Goal: Obtain resource: Obtain resource

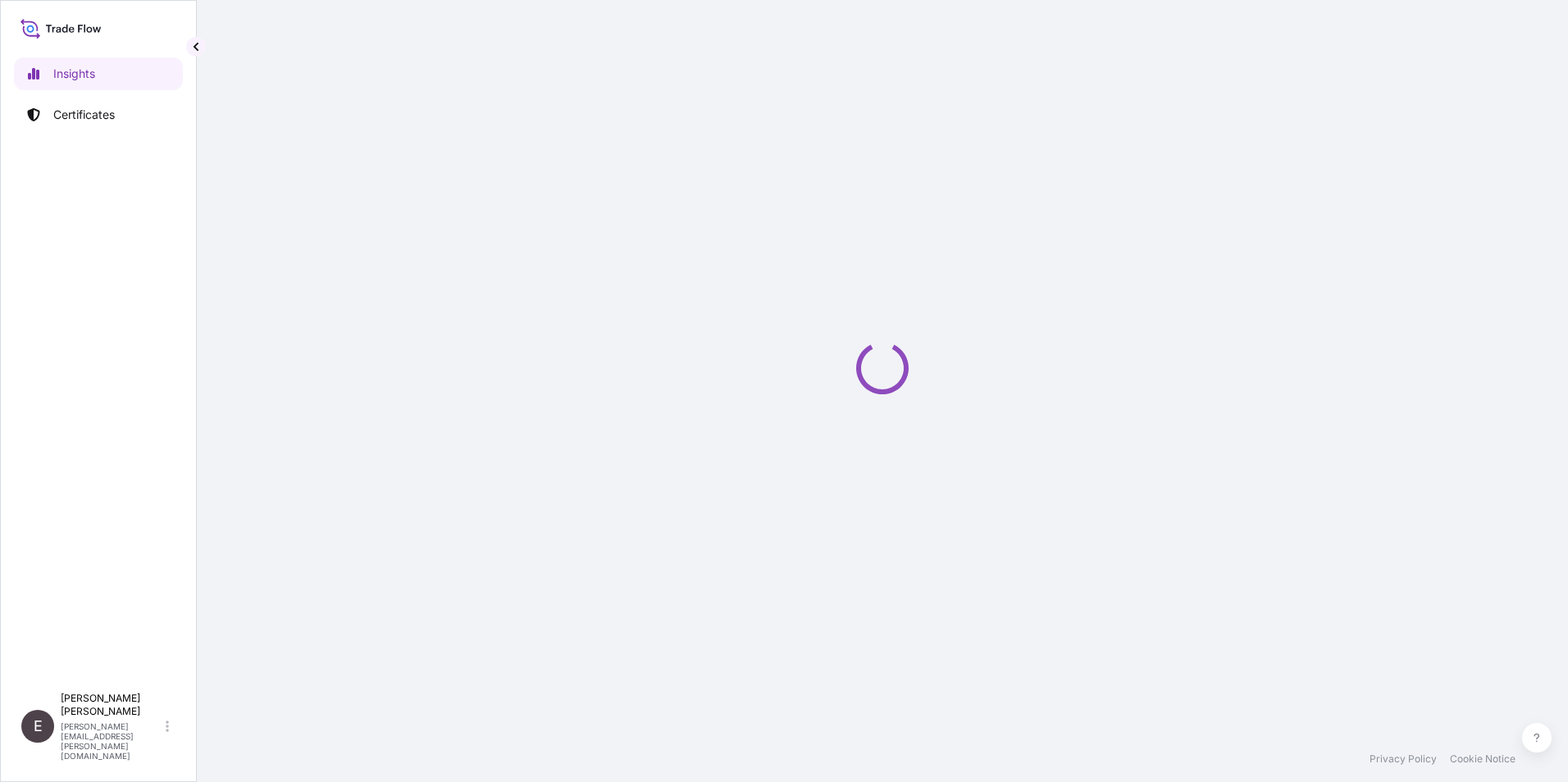
select select "2025"
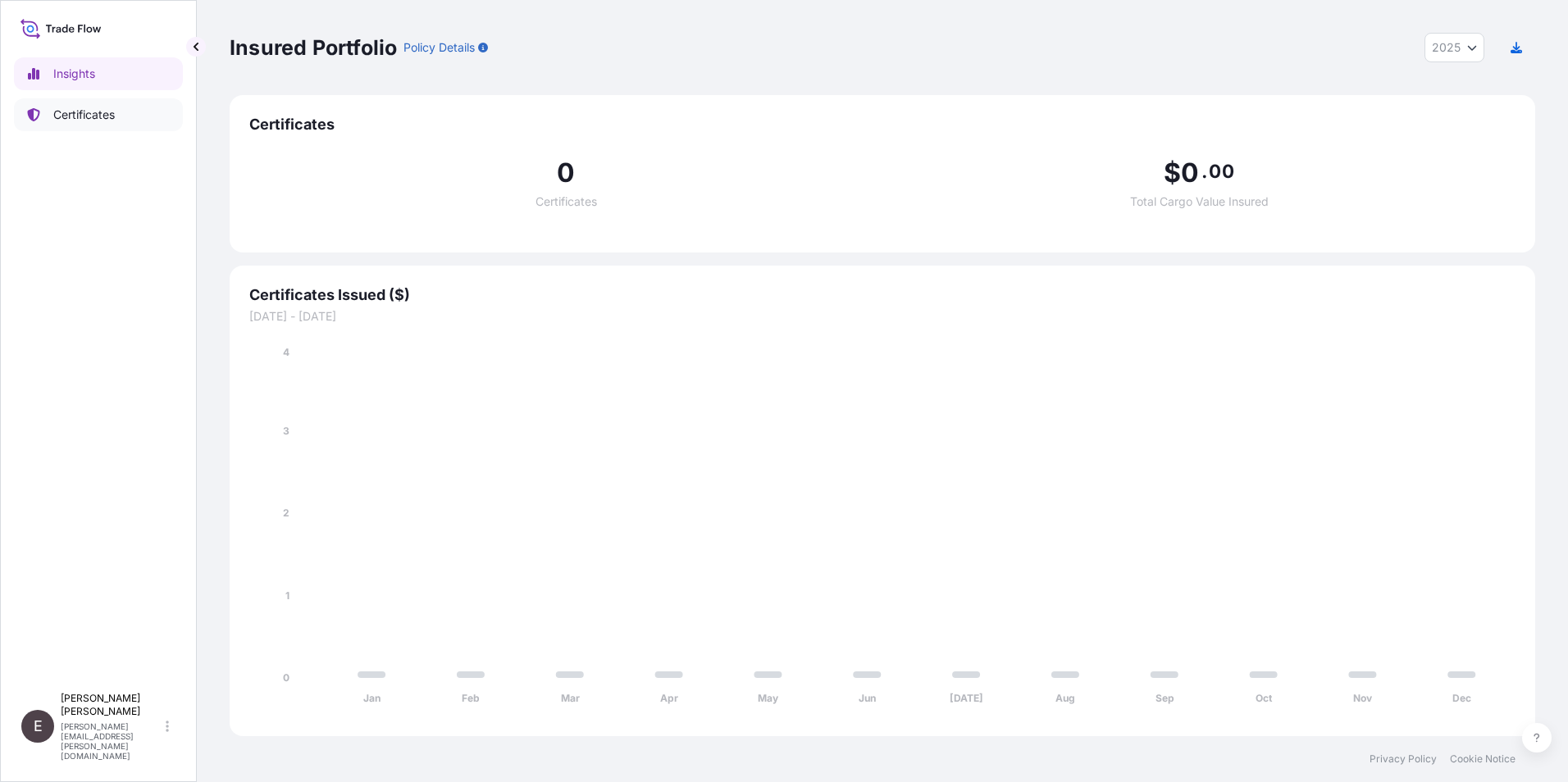
click at [91, 116] on p "Certificates" at bounding box center [84, 114] width 62 height 16
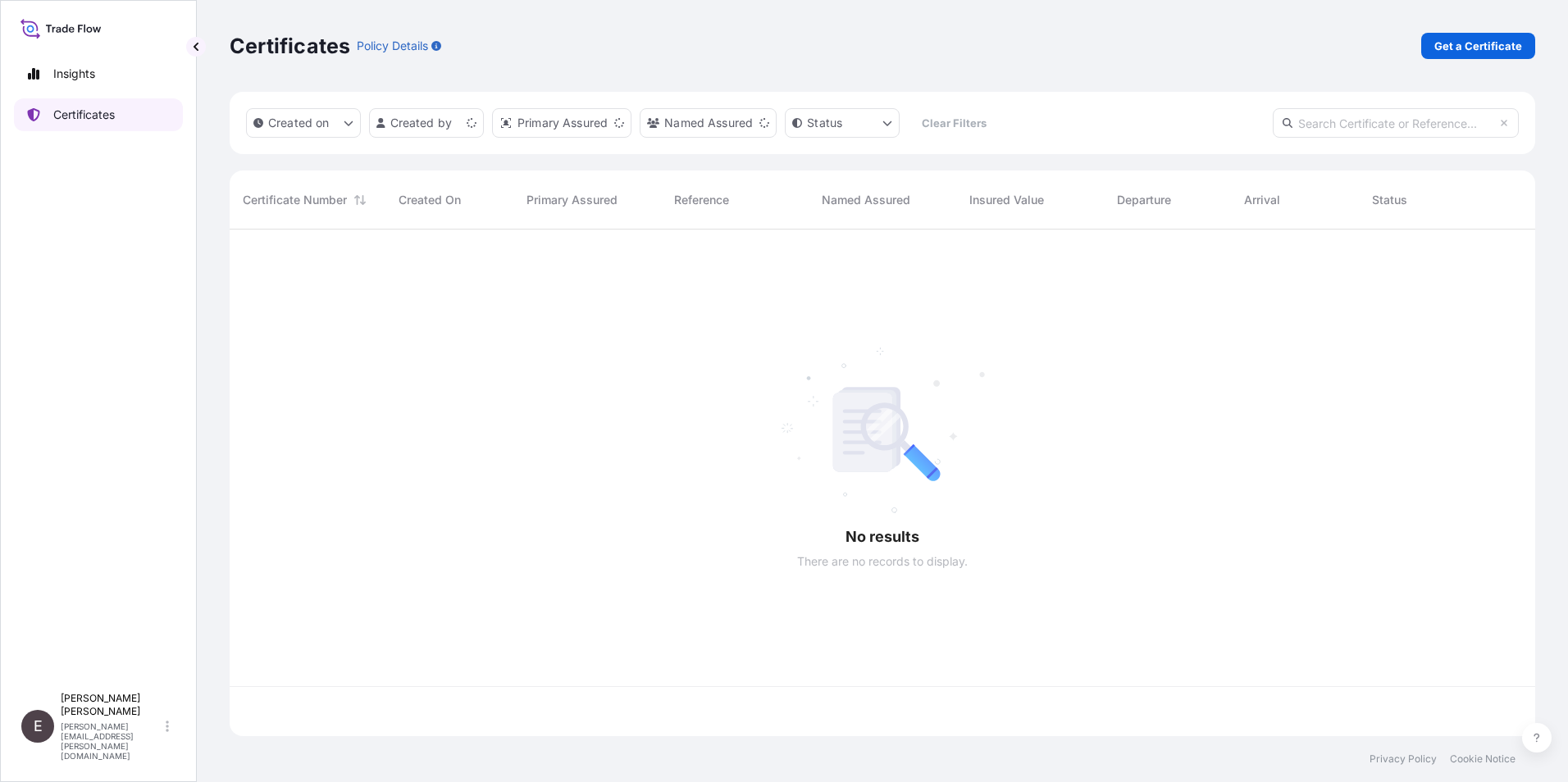
scroll to position [503, 1293]
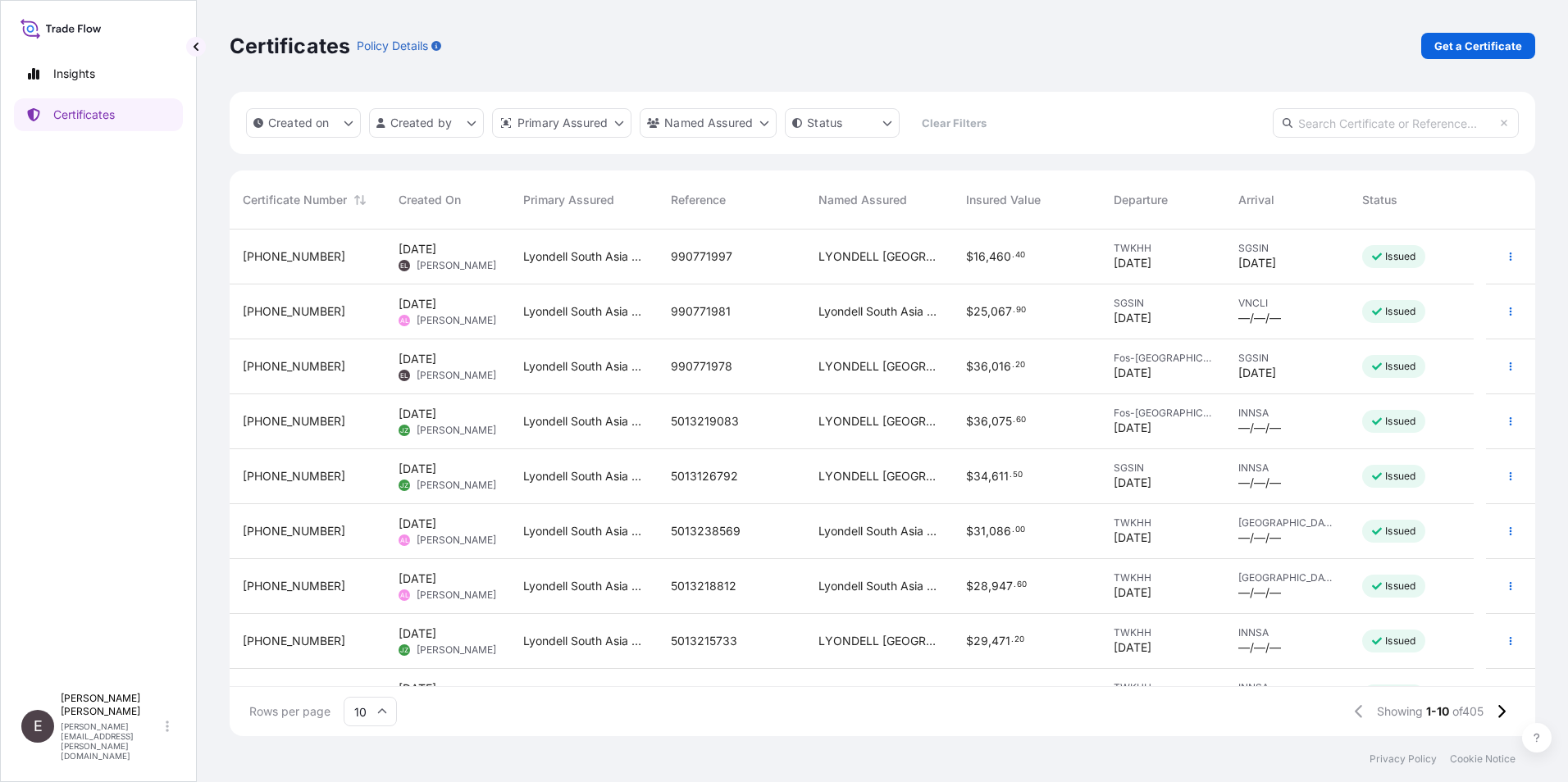
click at [886, 423] on span "LYONDELL [GEOGRAPHIC_DATA] PTE. LTD." at bounding box center [879, 421] width 121 height 16
